Goal: Transaction & Acquisition: Purchase product/service

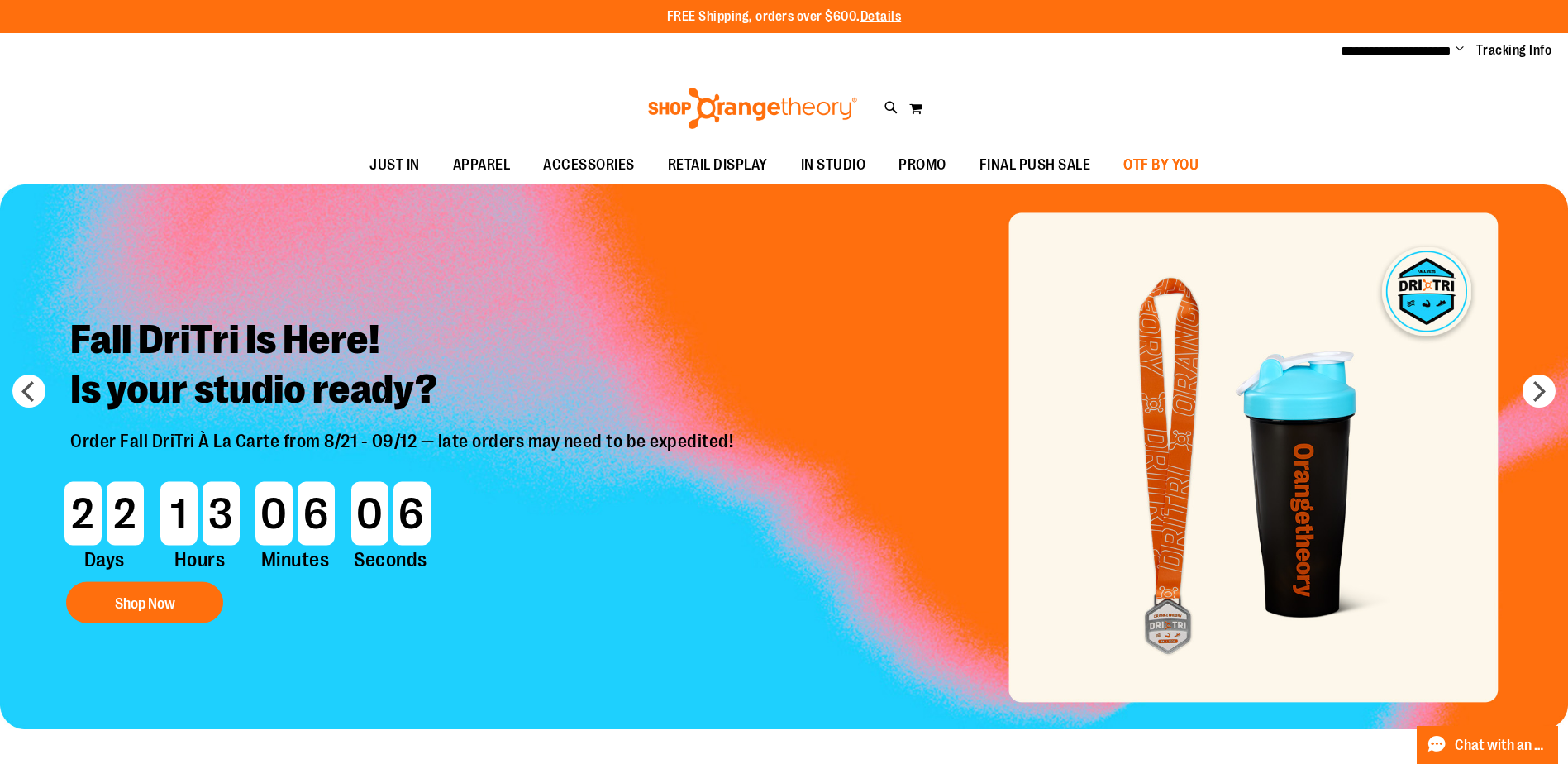
type input "**********"
click at [1164, 173] on span "OTF BY YOU" at bounding box center [1161, 165] width 75 height 37
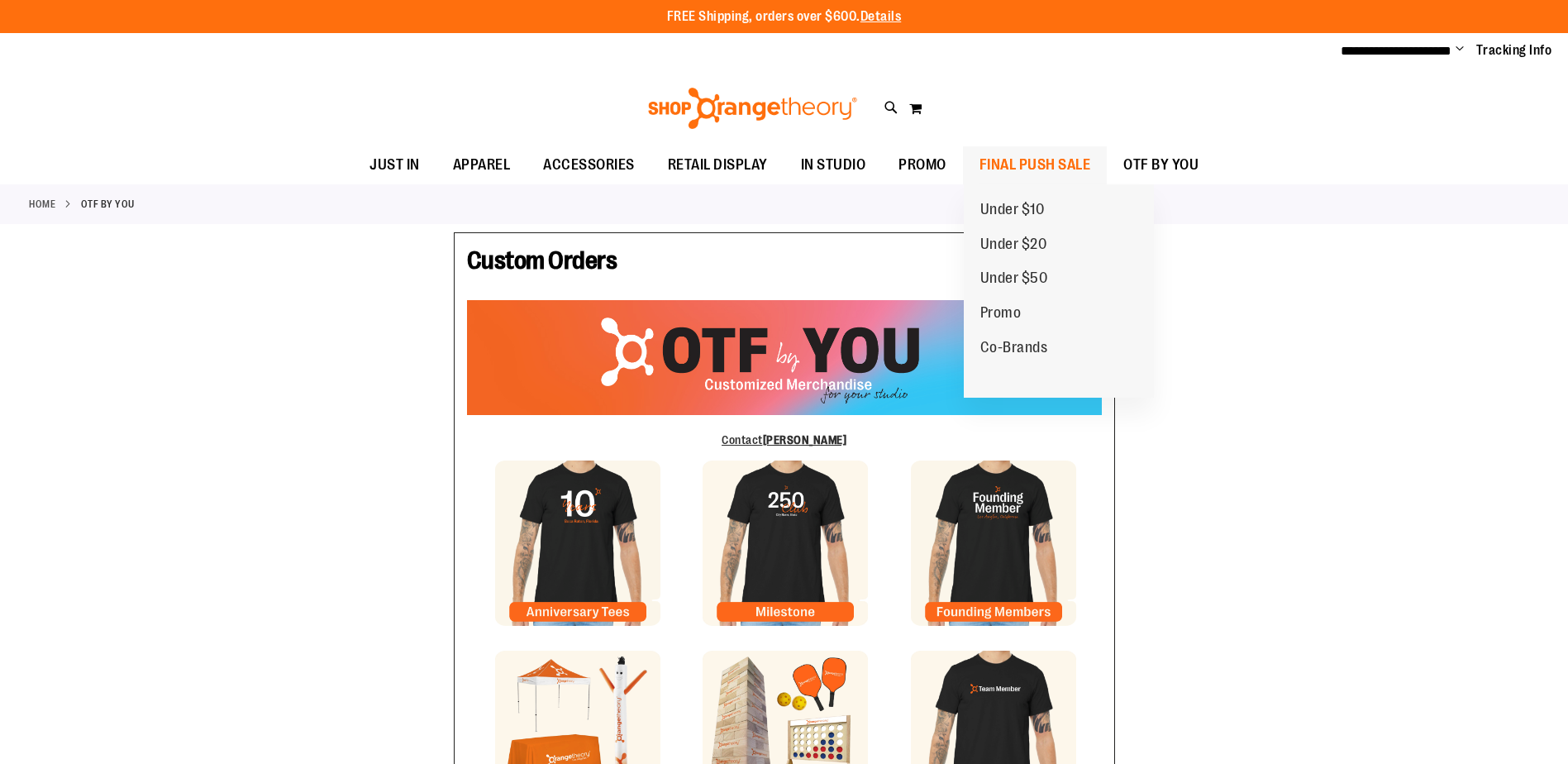
type input "**********"
click at [1037, 161] on span "FINAL PUSH SALE" at bounding box center [1034, 165] width 111 height 37
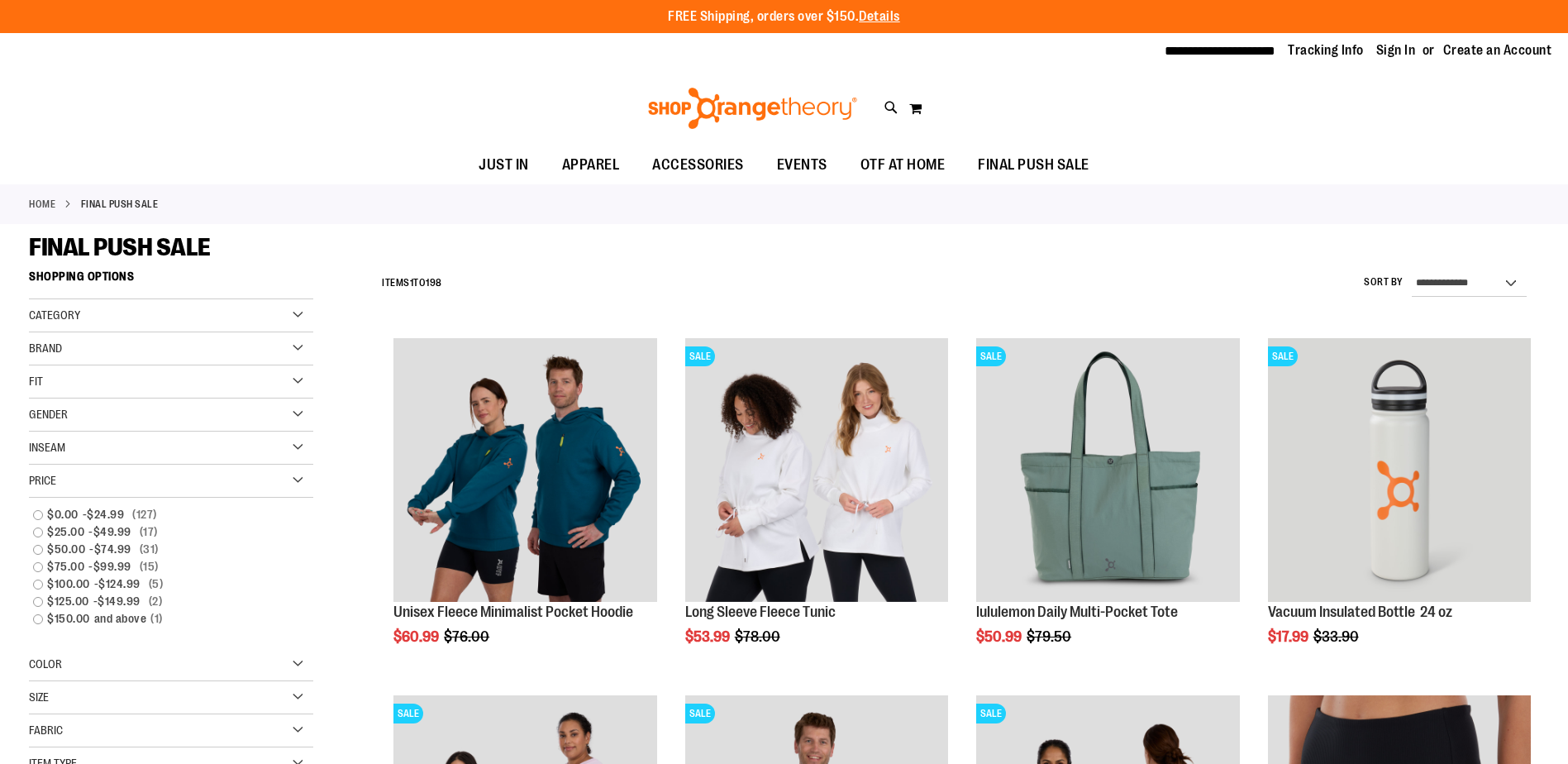
click at [209, 485] on div "Price" at bounding box center [170, 481] width 284 height 33
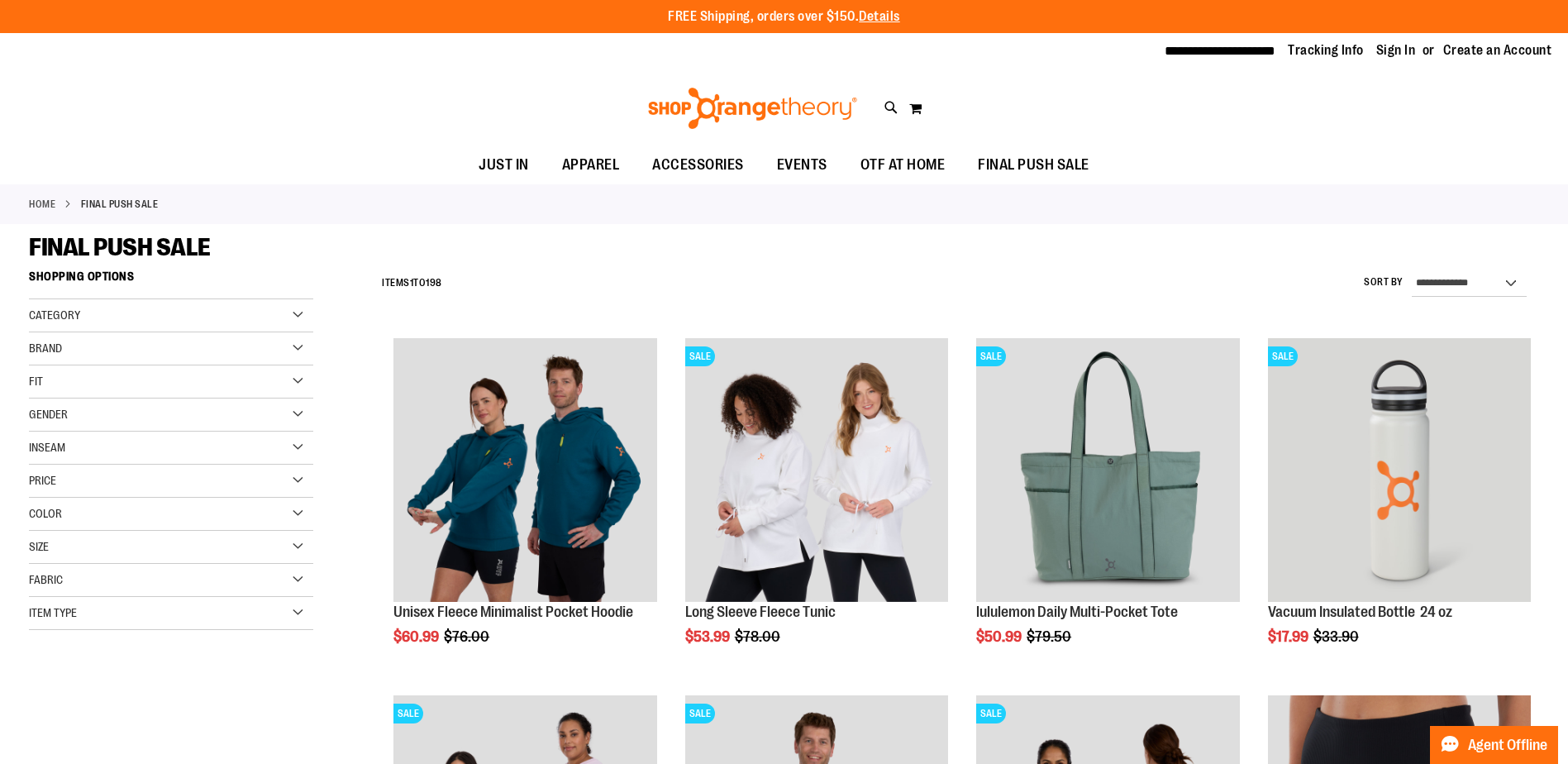
click at [193, 550] on div "Size" at bounding box center [170, 547] width 284 height 33
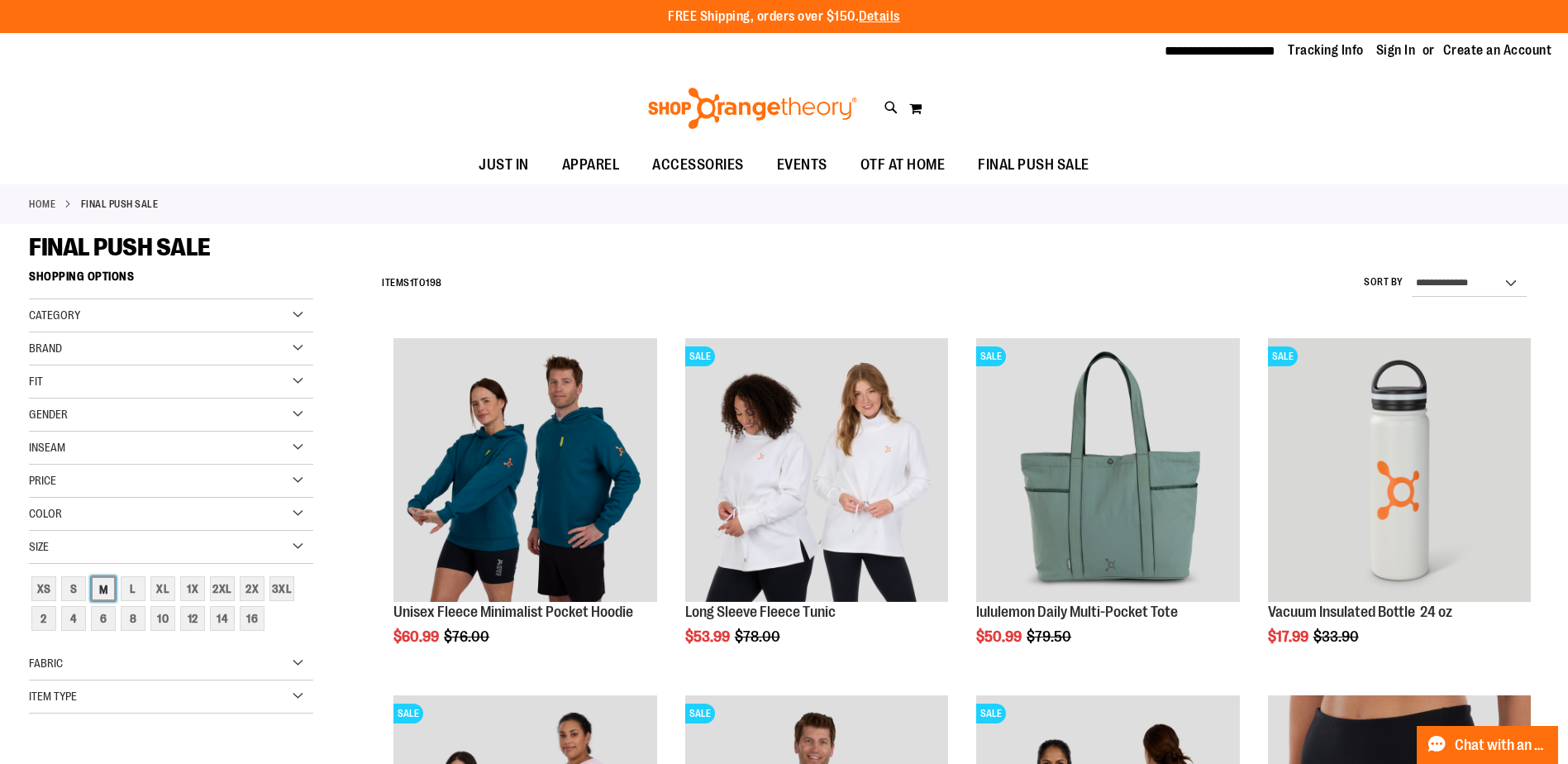
click at [100, 590] on div "M" at bounding box center [103, 588] width 25 height 25
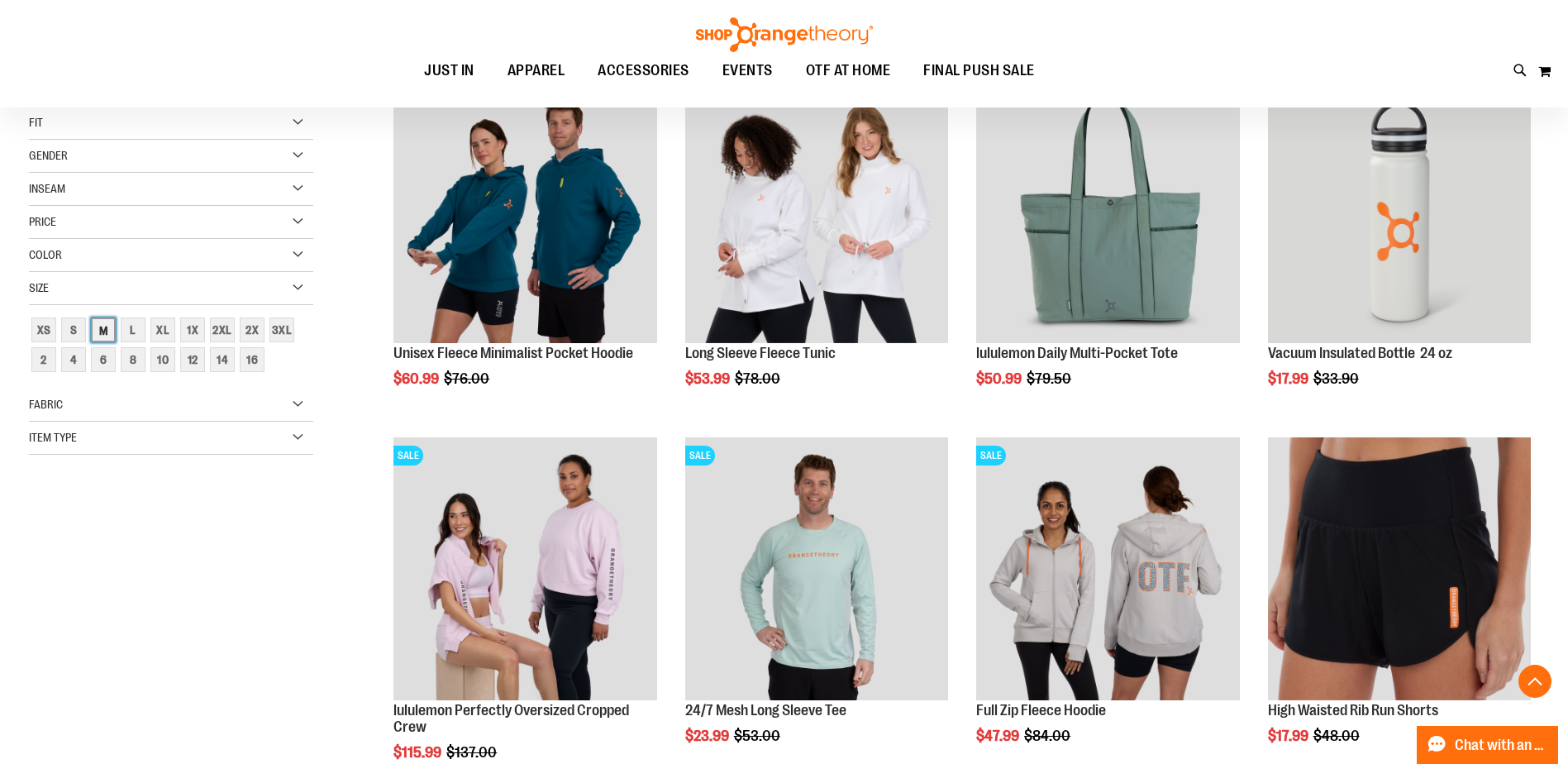
scroll to position [261, 0]
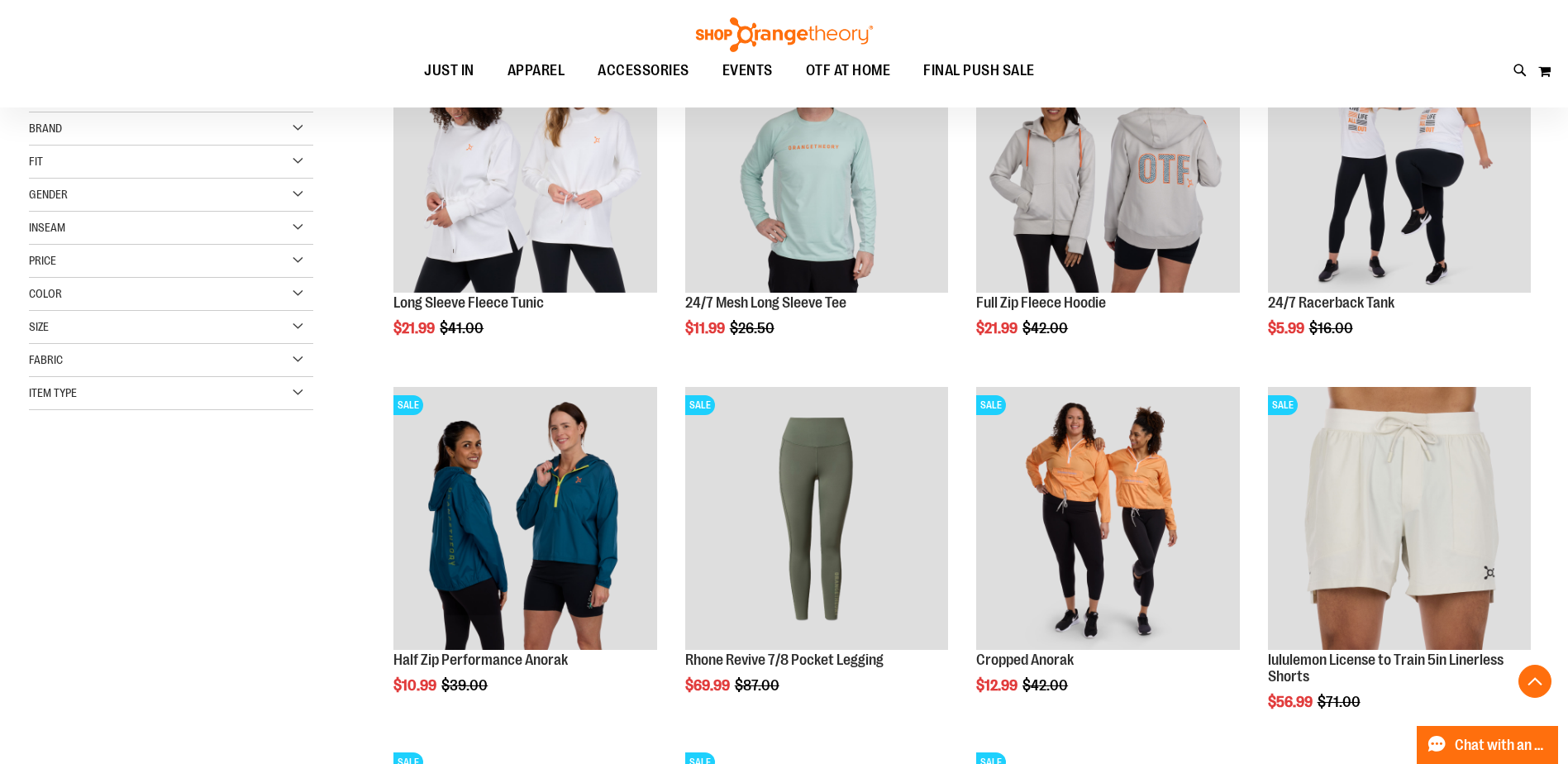
scroll to position [344, 0]
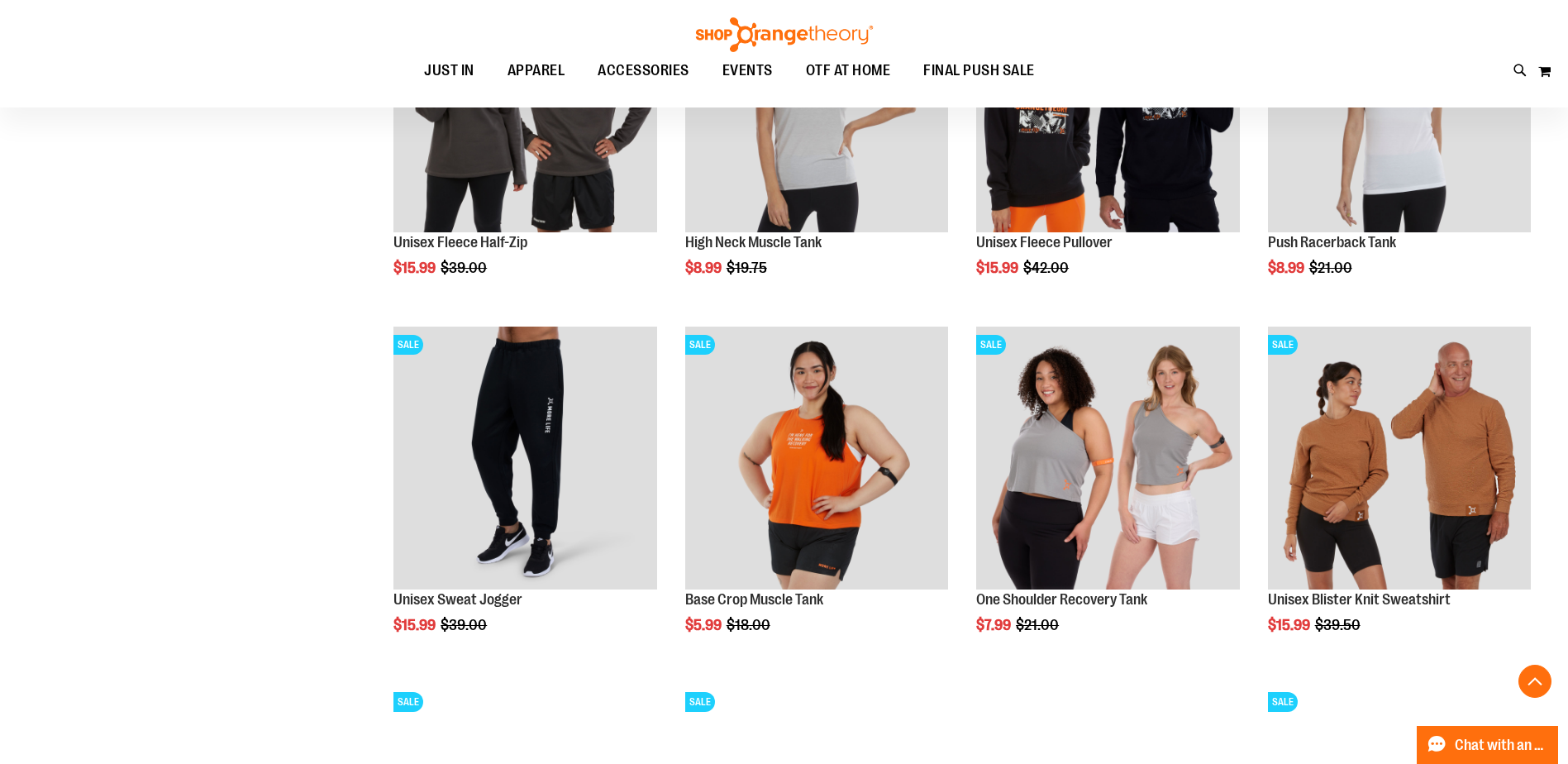
scroll to position [1501, 0]
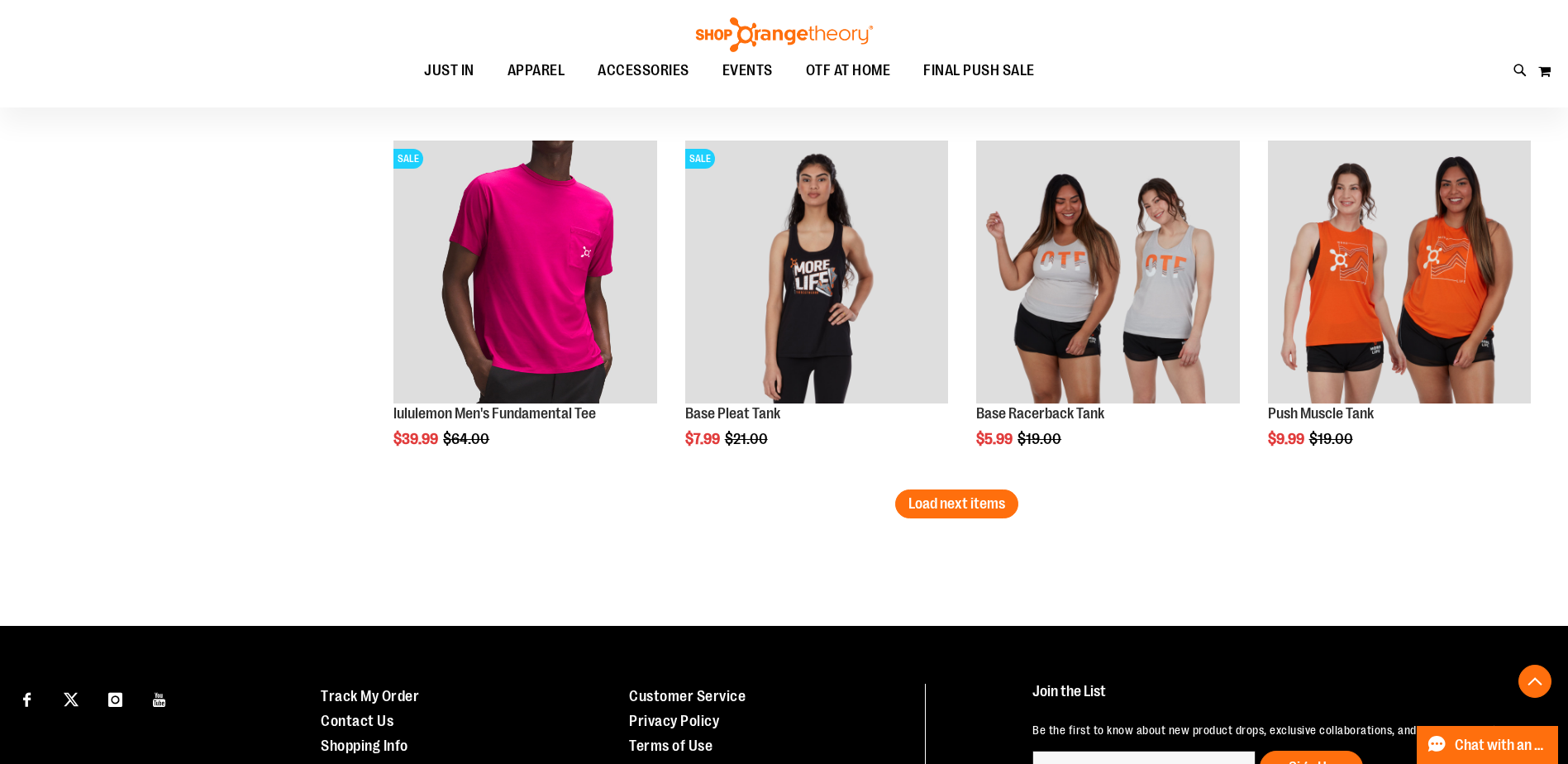
scroll to position [3072, 0]
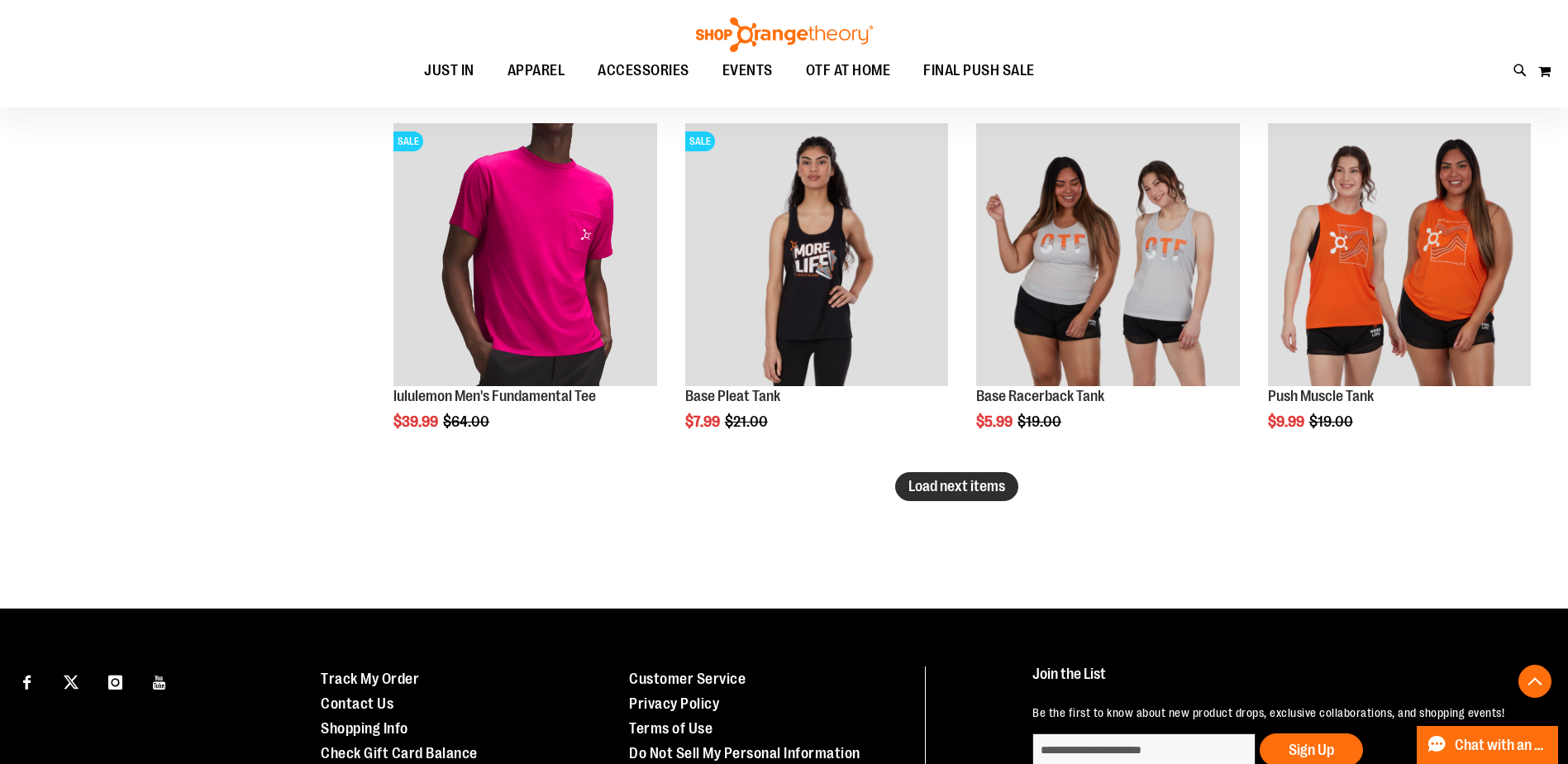
click at [981, 495] on button "Load next items" at bounding box center [957, 485] width 123 height 29
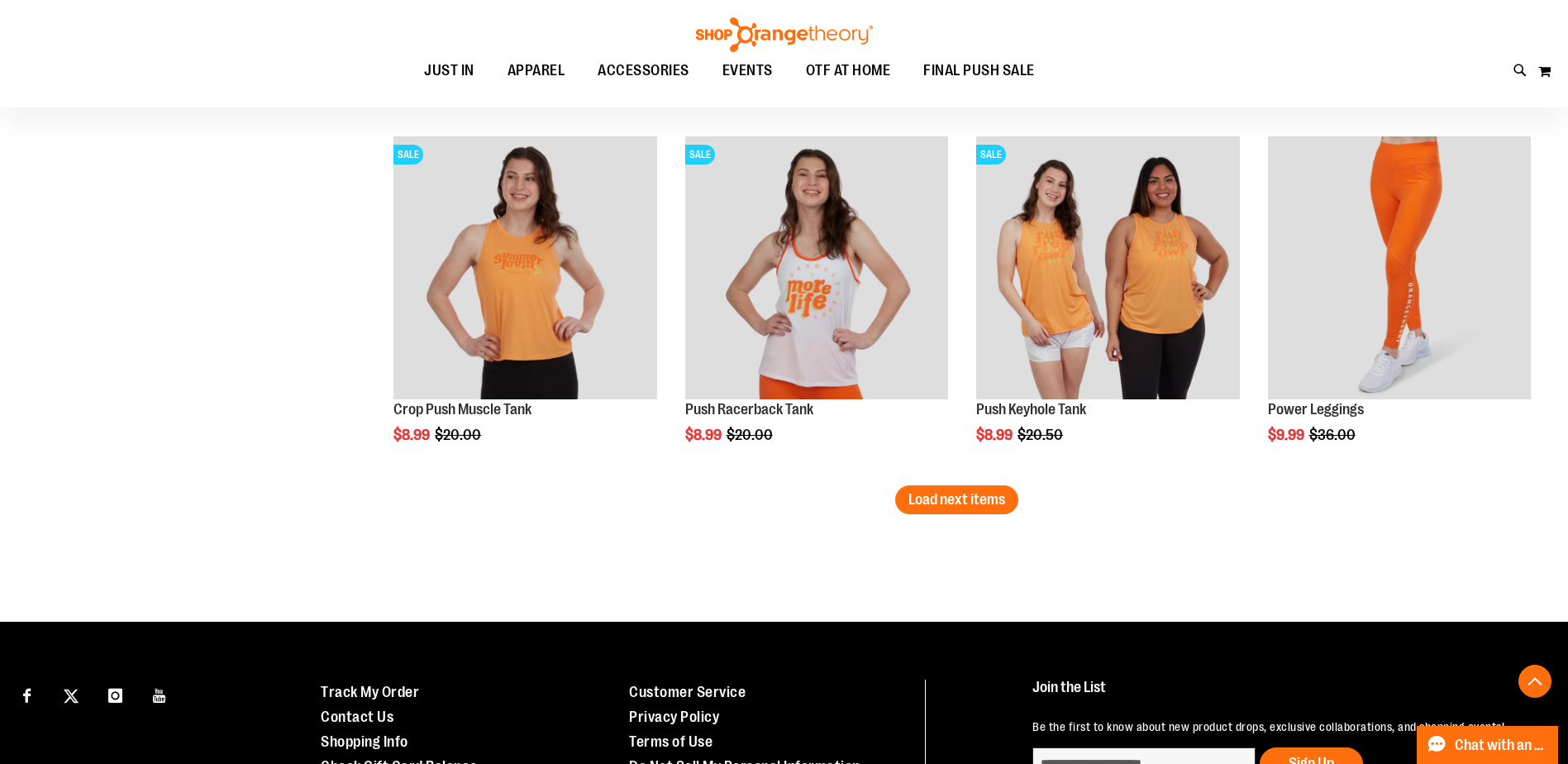
scroll to position [4146, 0]
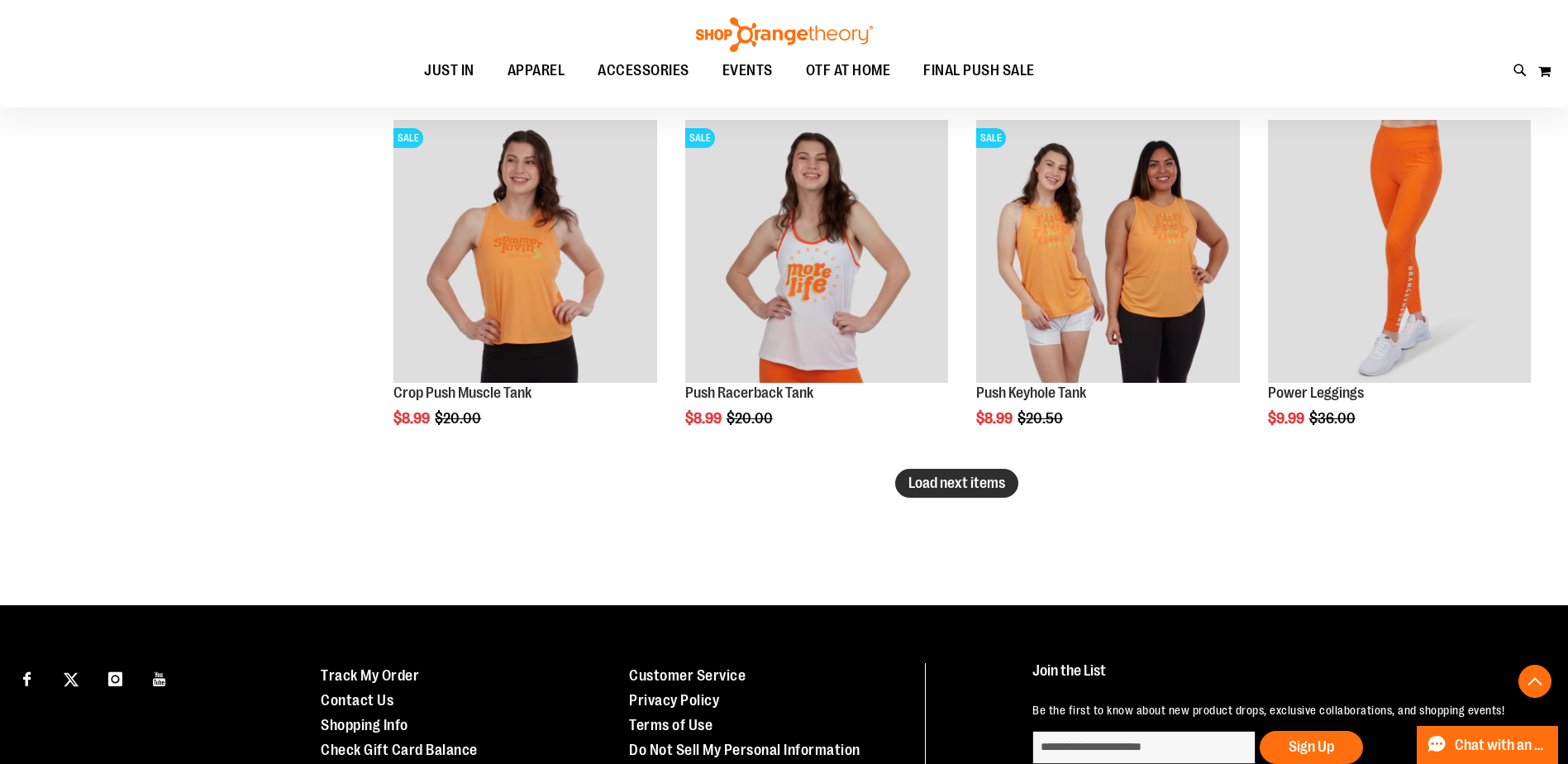
click at [990, 494] on button "Load next items" at bounding box center [957, 483] width 123 height 29
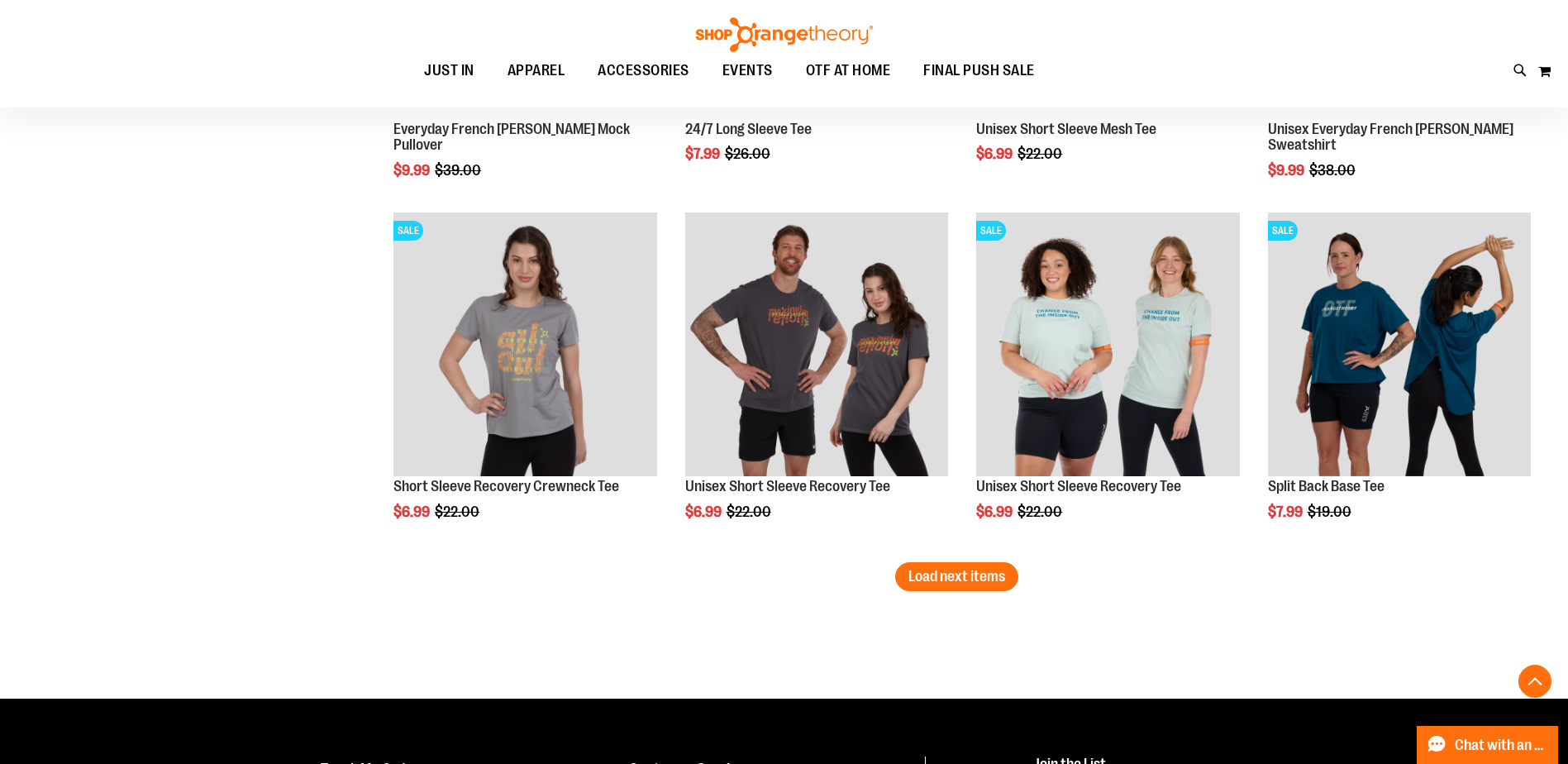
scroll to position [5138, 0]
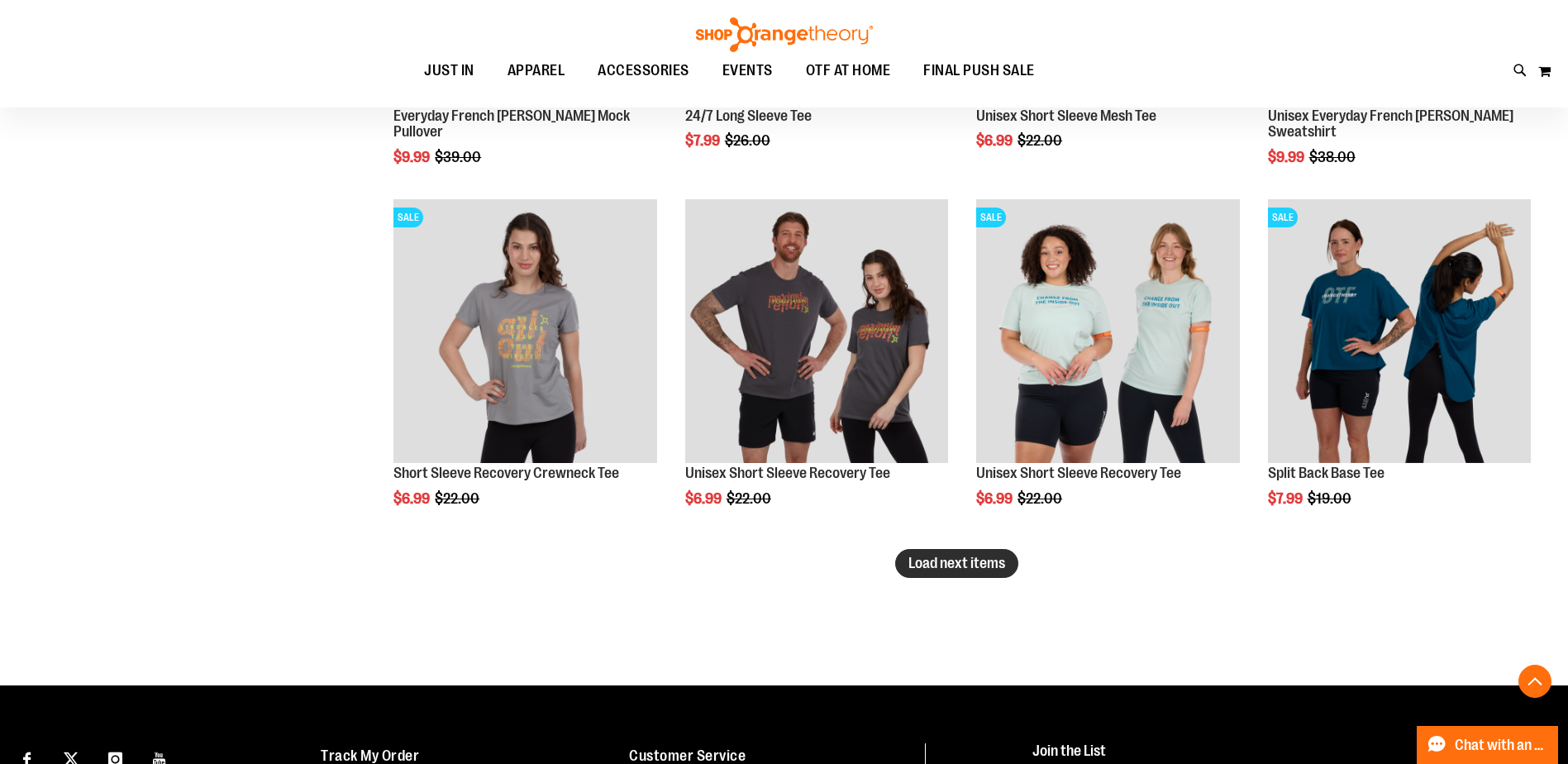
click at [972, 568] on span "Load next items" at bounding box center [956, 563] width 97 height 17
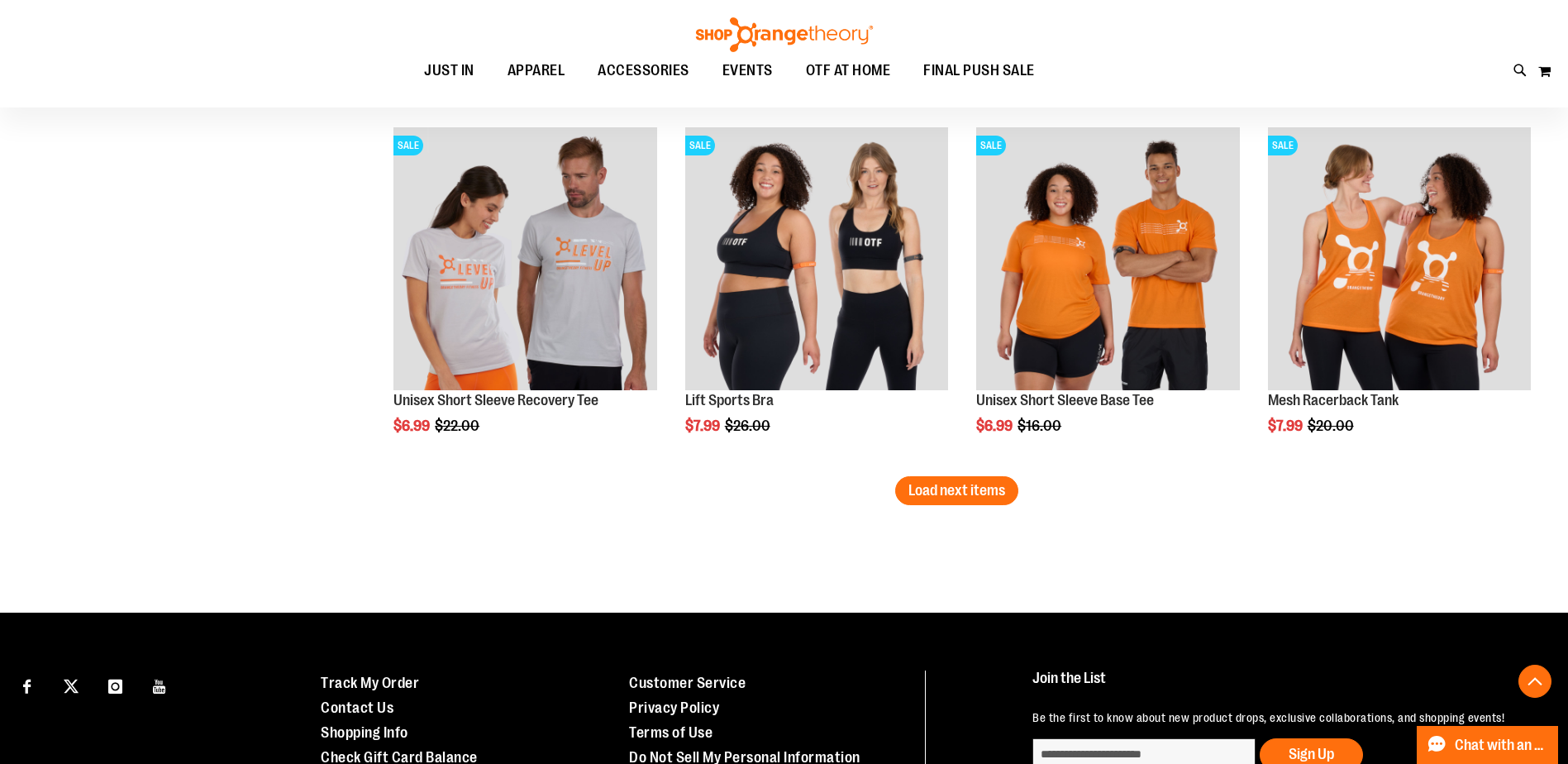
scroll to position [6296, 0]
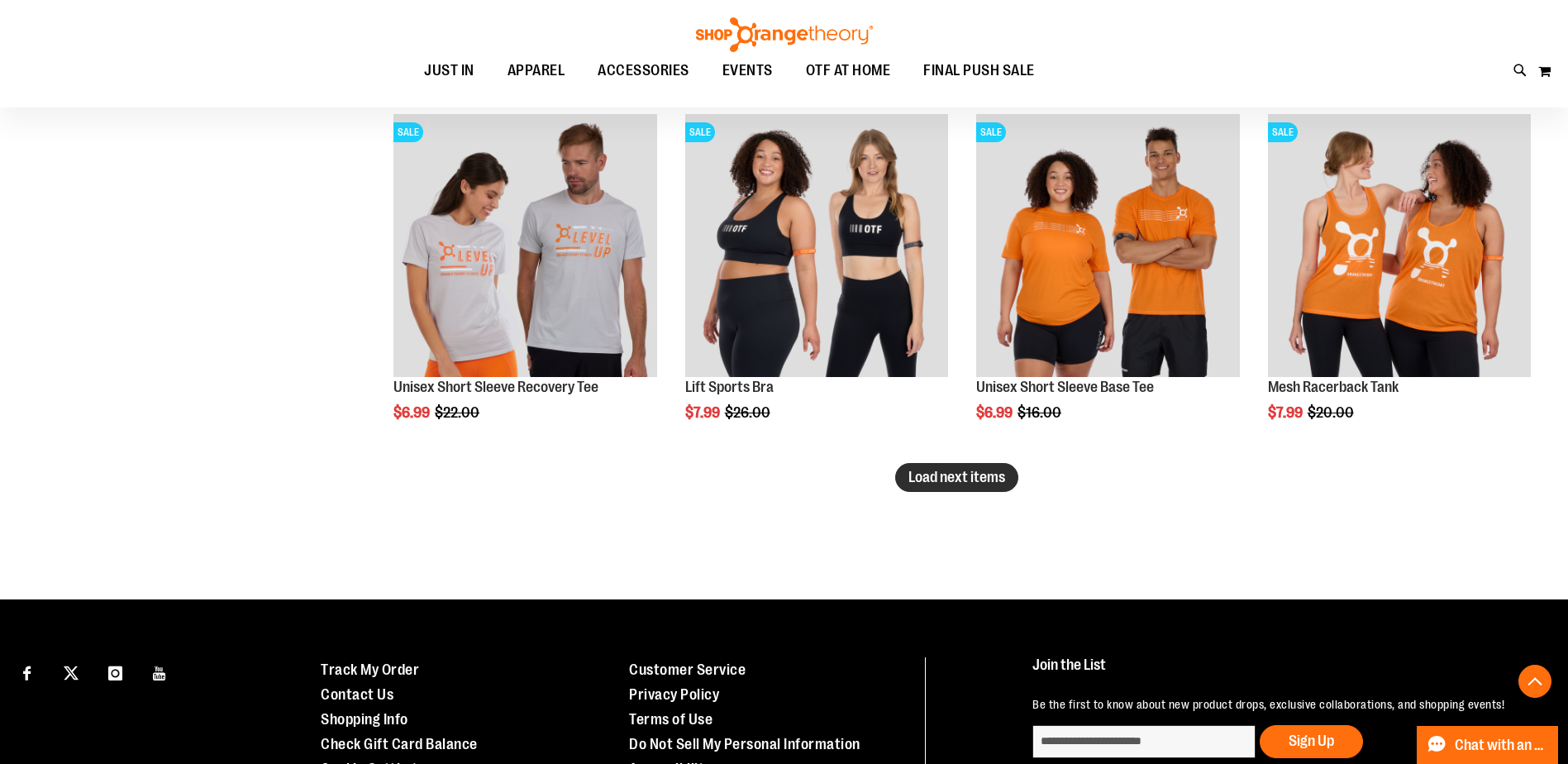
click at [971, 481] on span "Load next items" at bounding box center [956, 477] width 97 height 17
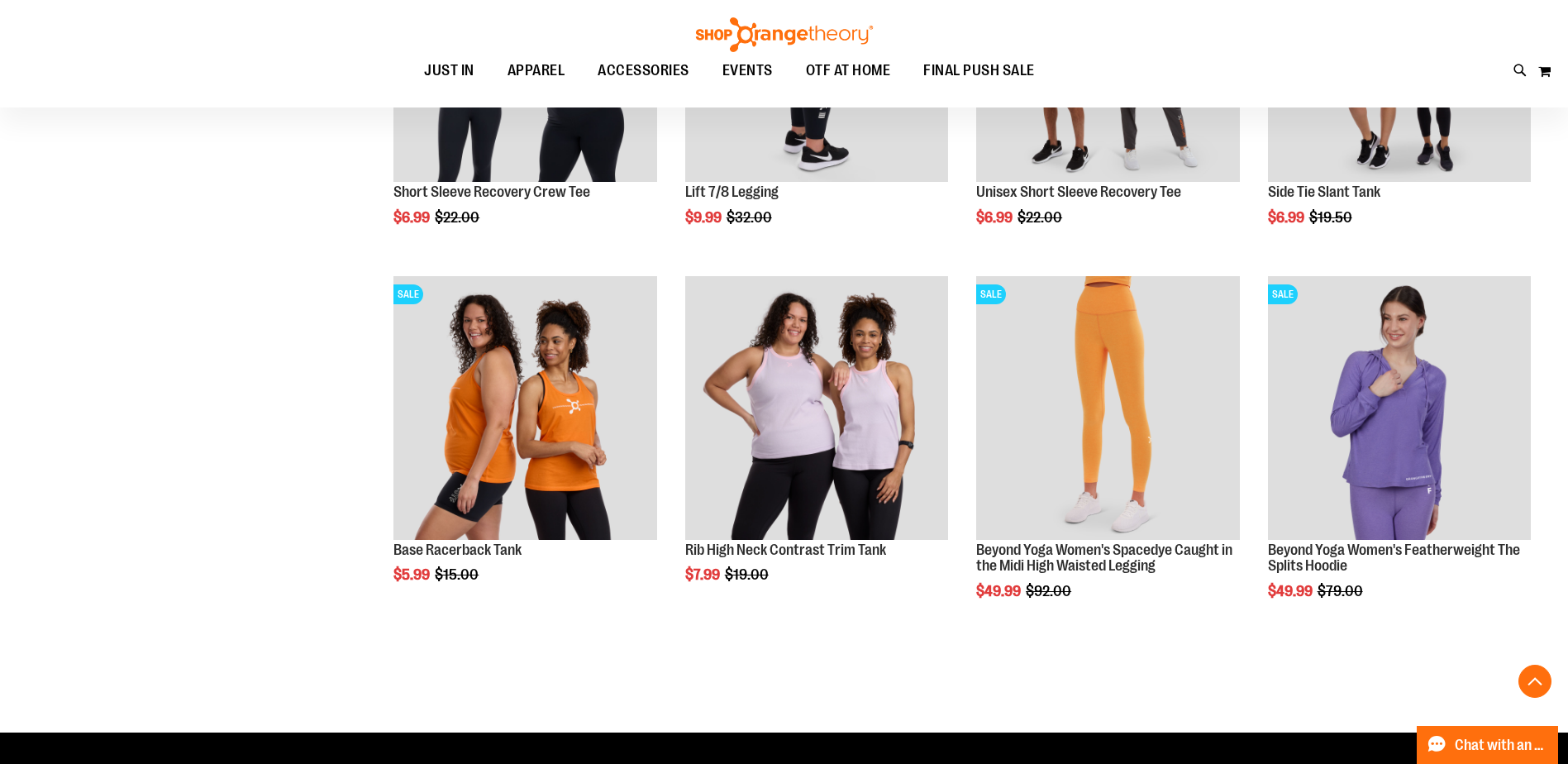
scroll to position [7288, 0]
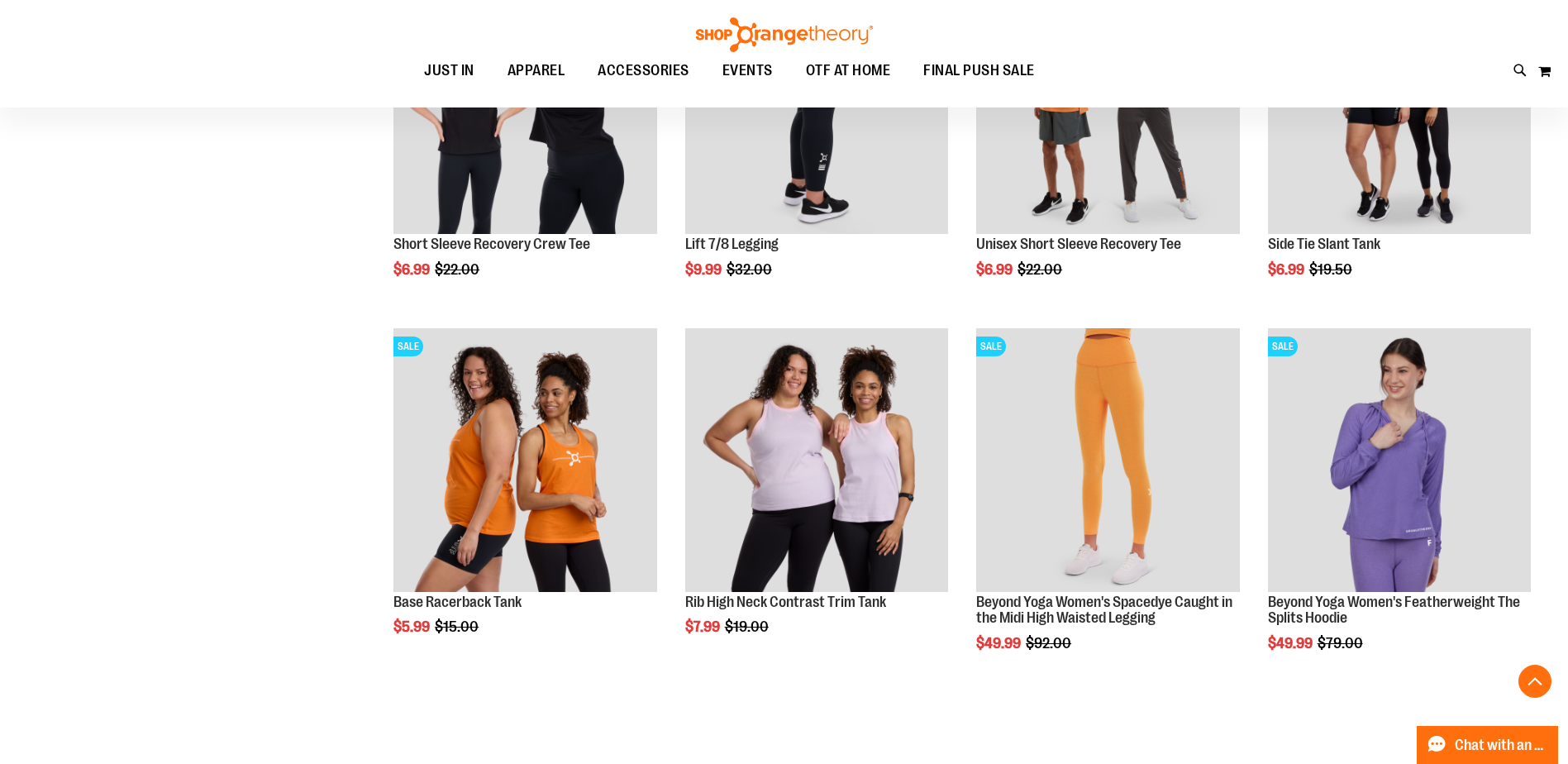
scroll to position [7152, 0]
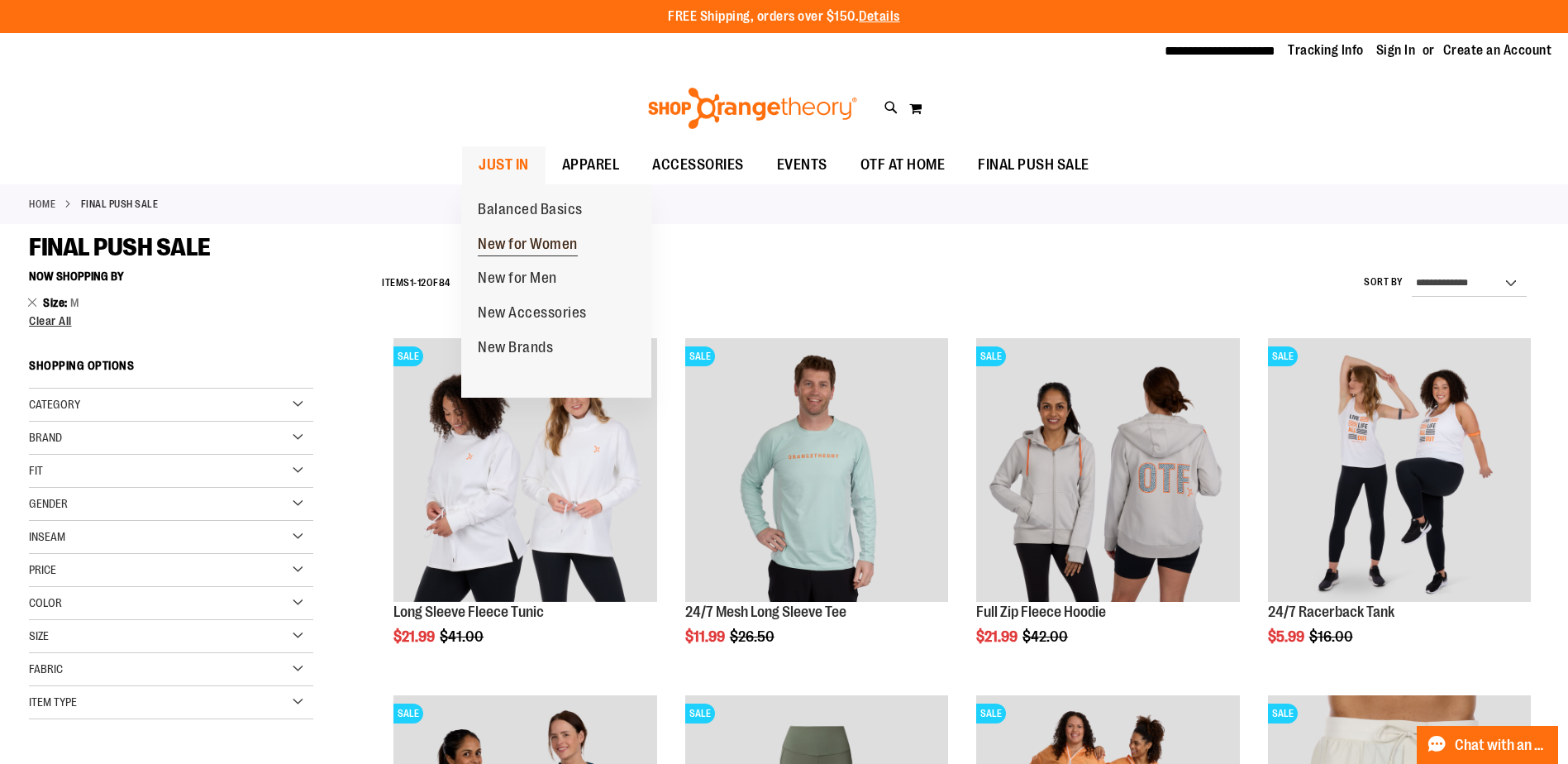
click at [516, 236] on span "New for Women" at bounding box center [528, 245] width 100 height 20
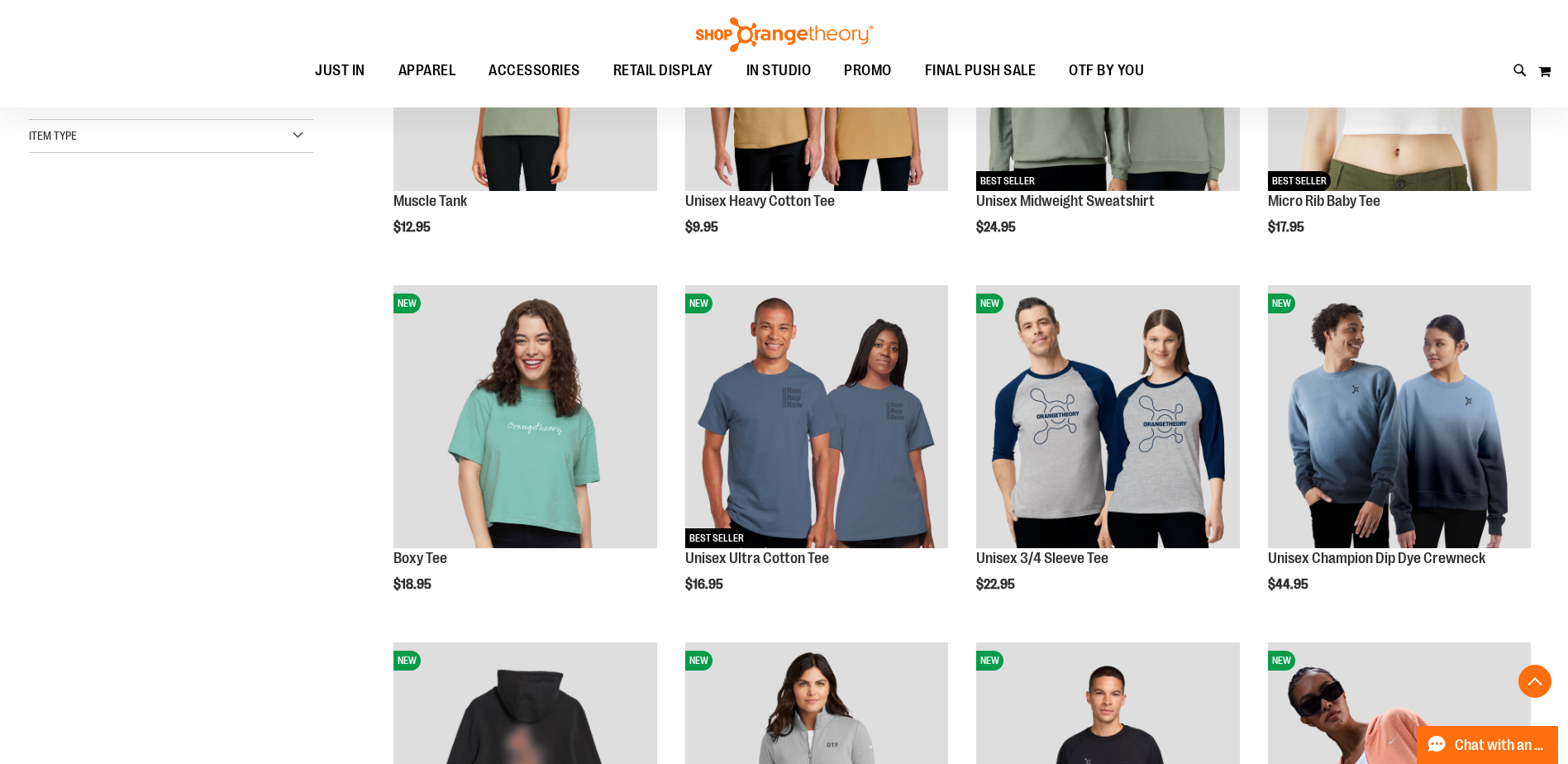
scroll to position [413, 0]
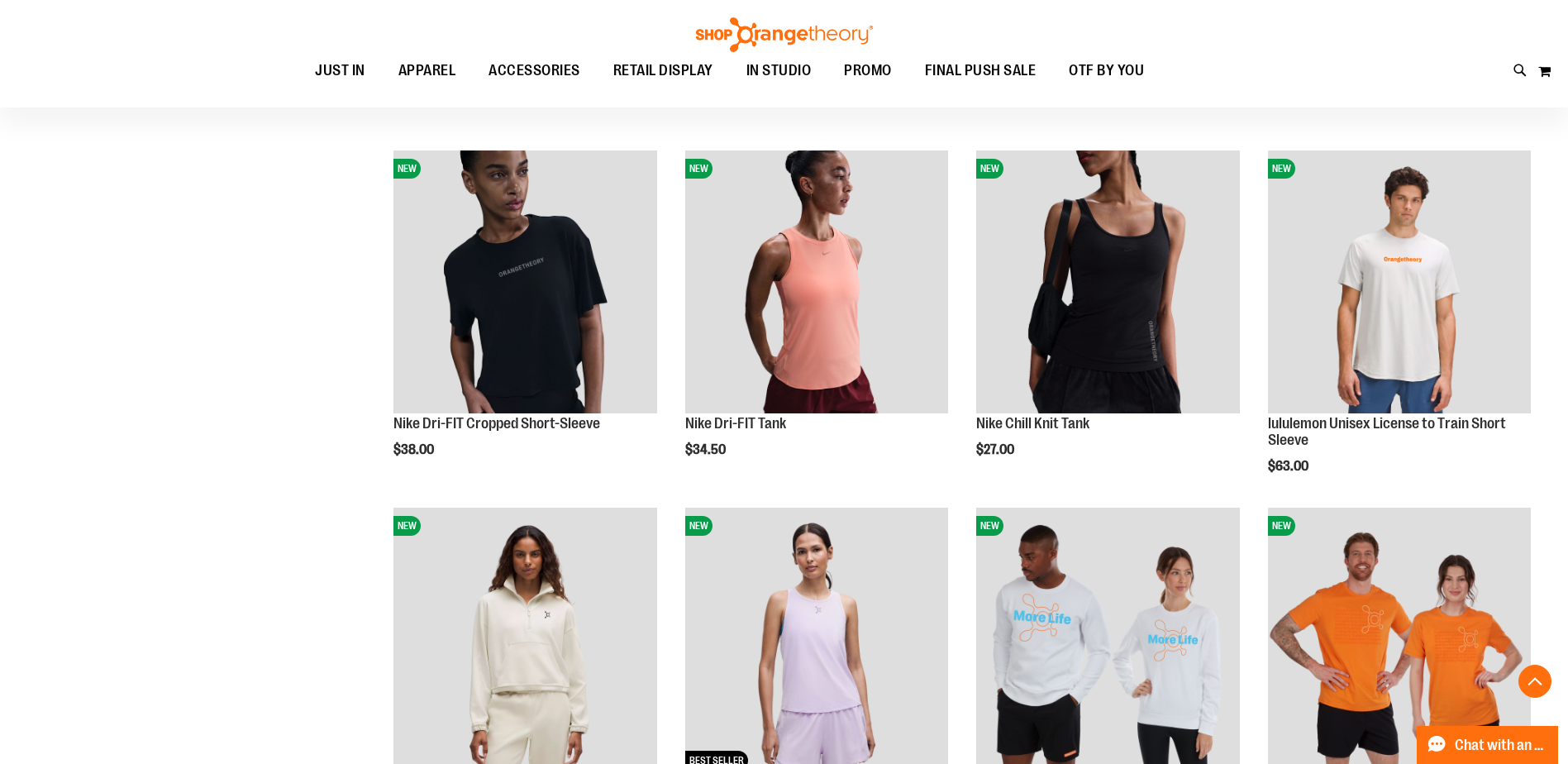
scroll to position [1488, 0]
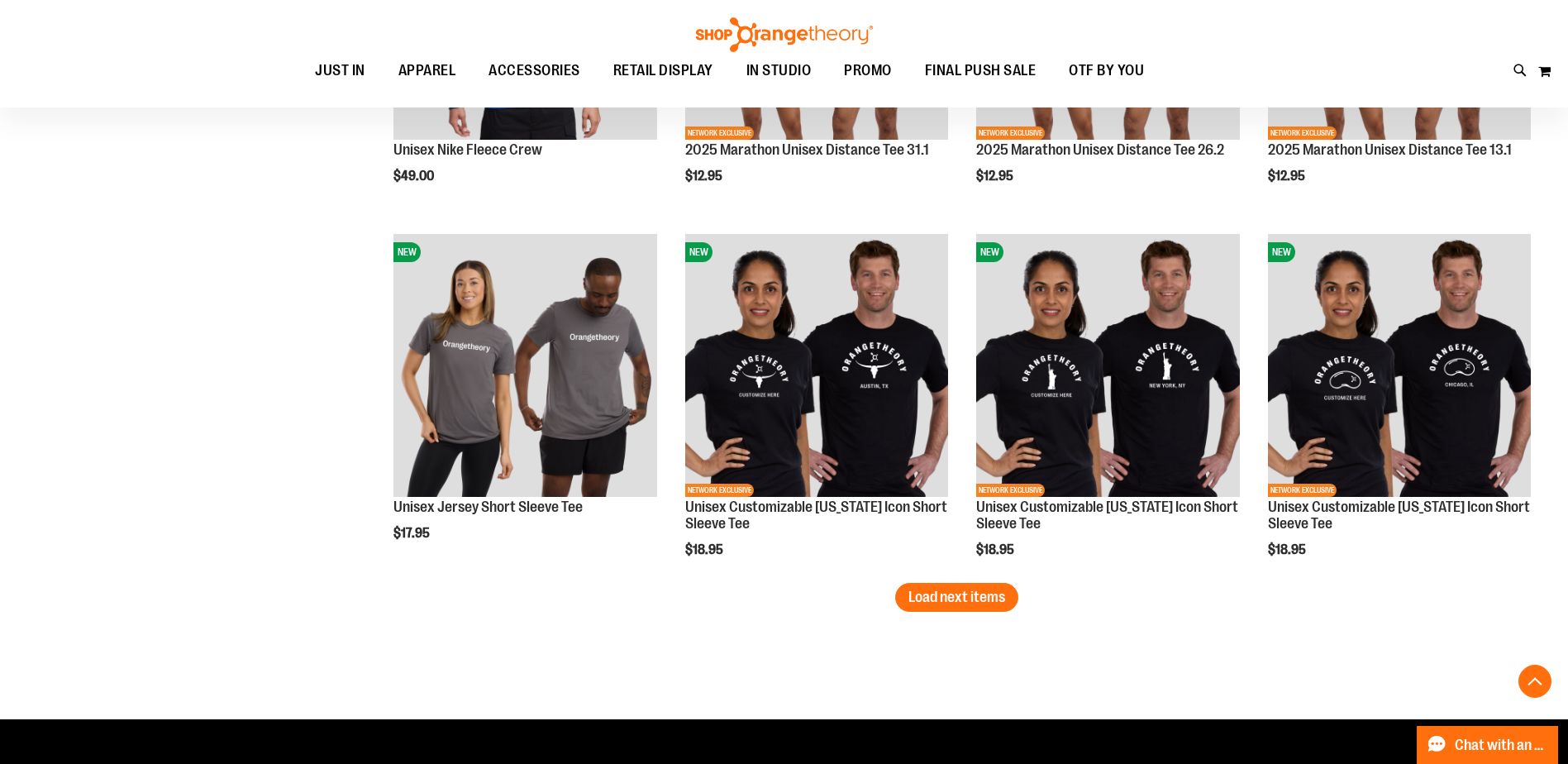
scroll to position [3058, 0]
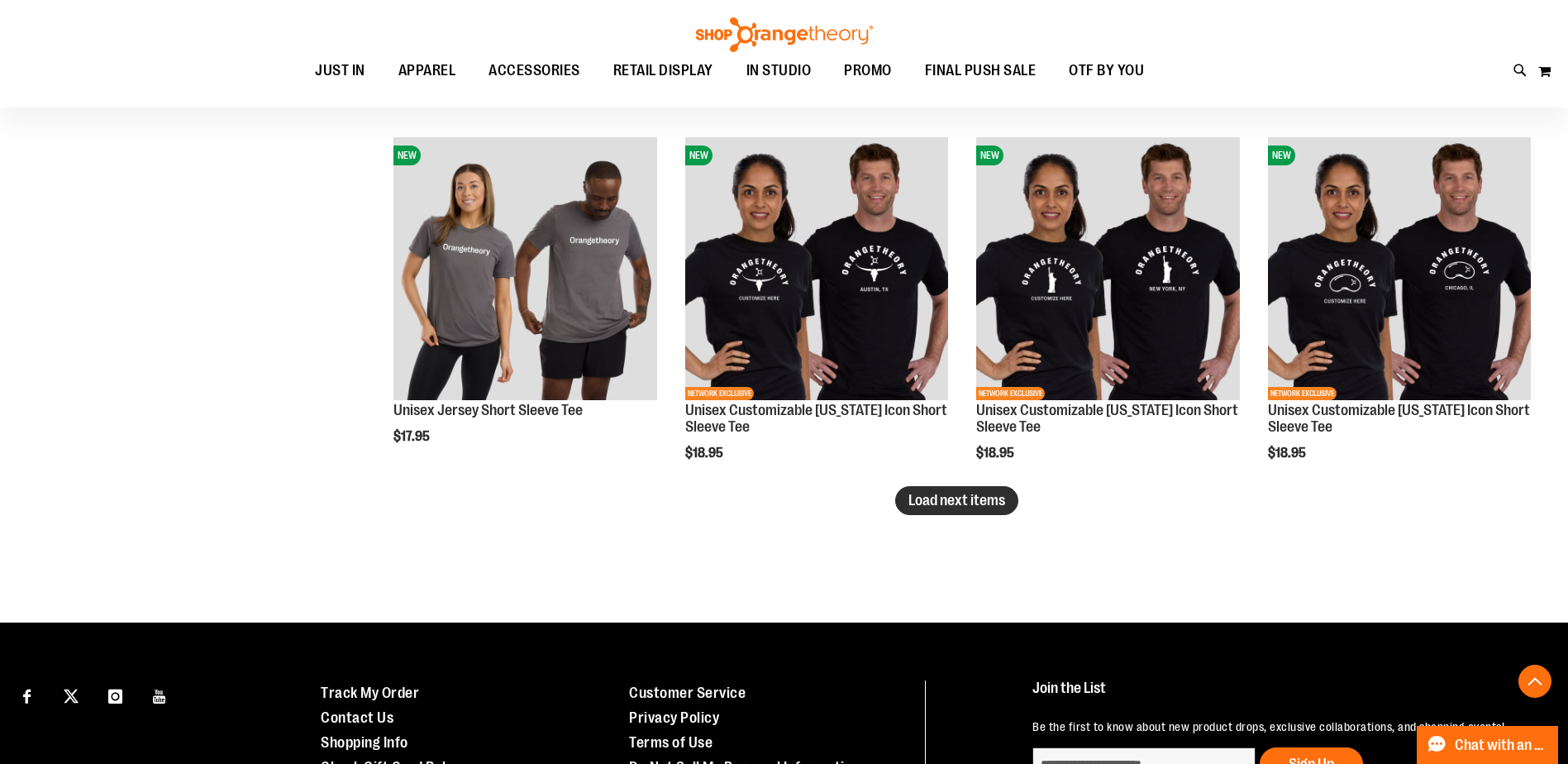
type input "**********"
click at [955, 508] on button "Load next items" at bounding box center [957, 500] width 123 height 29
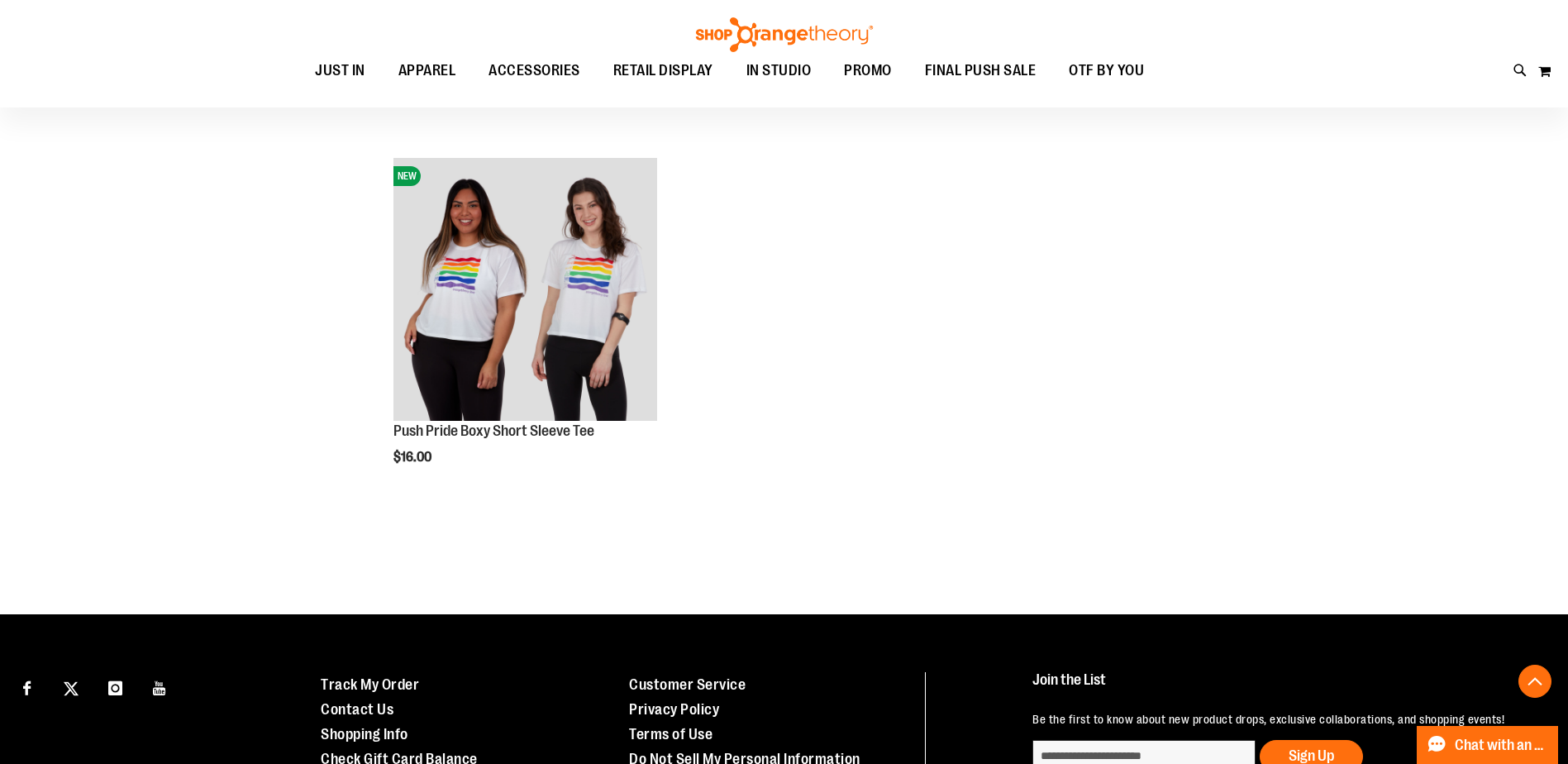
scroll to position [4133, 0]
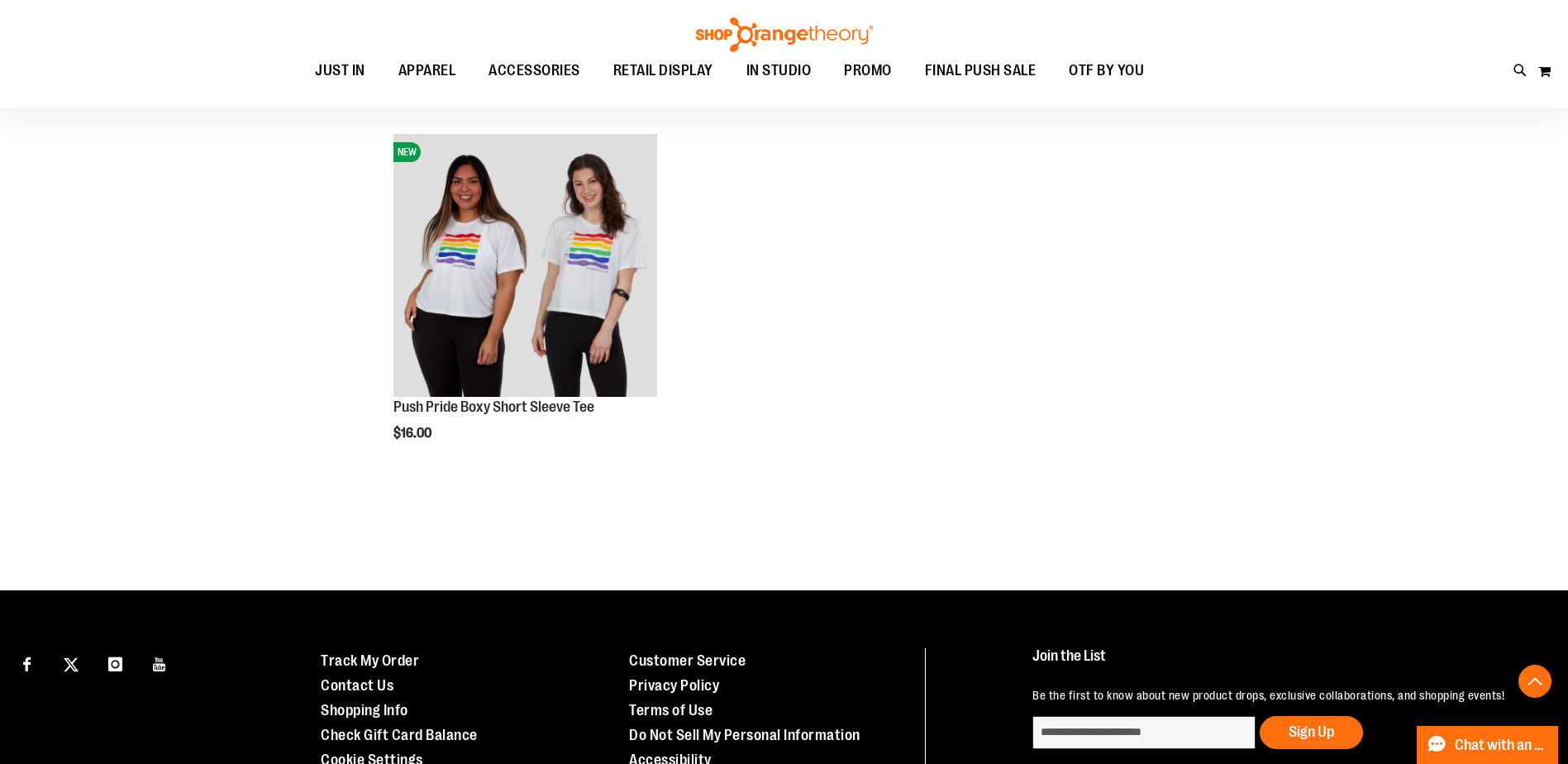
click at [812, 24] on img at bounding box center [784, 35] width 182 height 35
